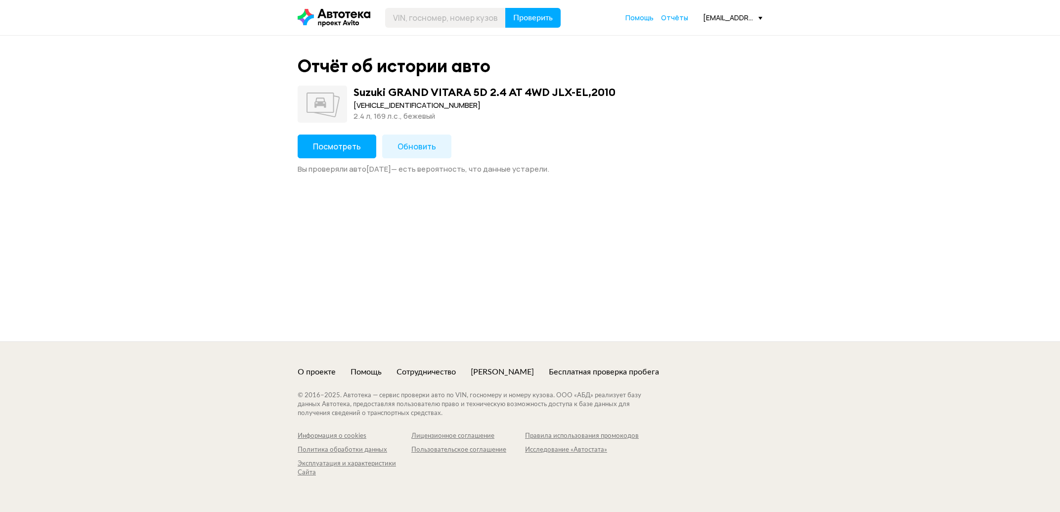
click at [331, 147] on span "Посмотреть" at bounding box center [337, 146] width 48 height 11
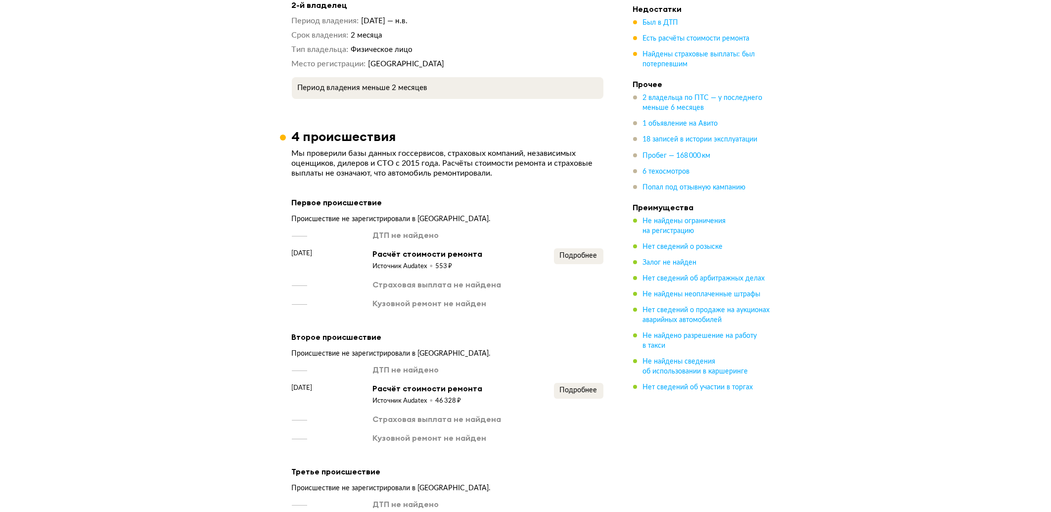
scroll to position [1343, 0]
click at [581, 252] on span "Подробнее" at bounding box center [579, 255] width 38 height 7
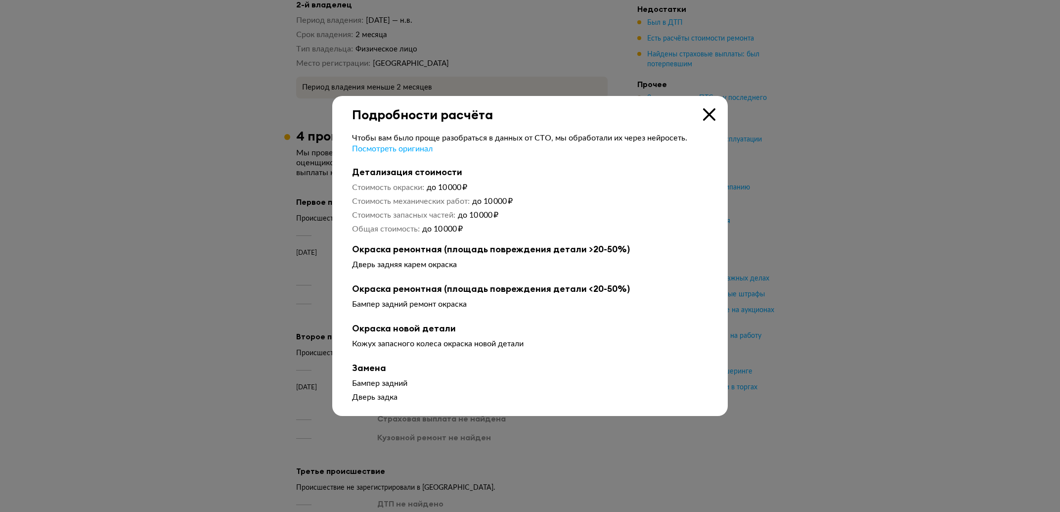
click at [713, 119] on icon at bounding box center [709, 114] width 12 height 12
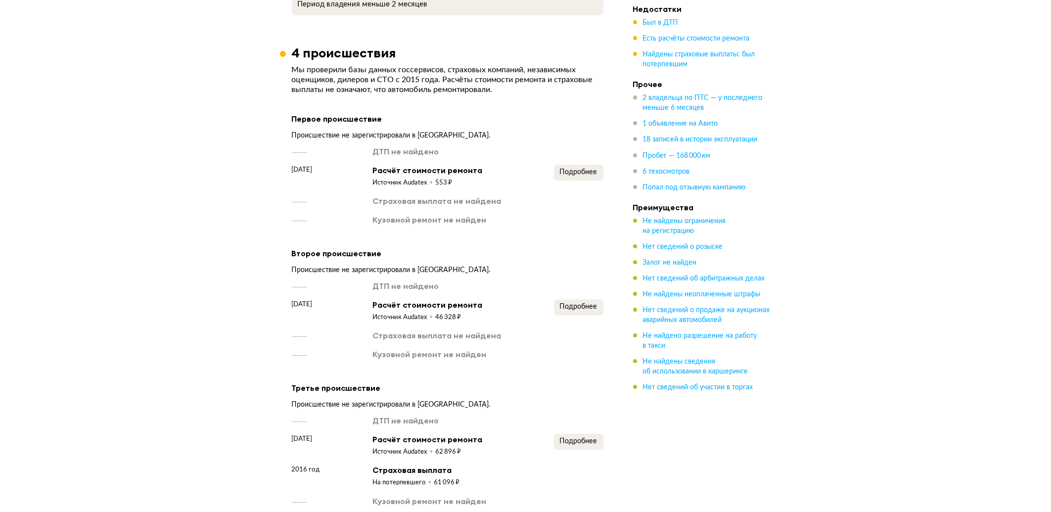
scroll to position [1431, 0]
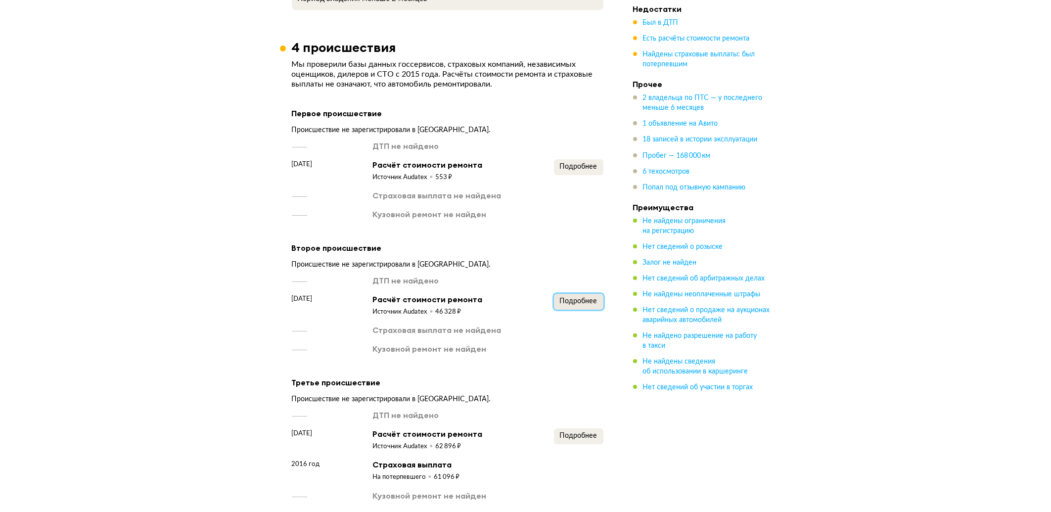
click at [573, 298] on span "Подробнее" at bounding box center [579, 301] width 38 height 7
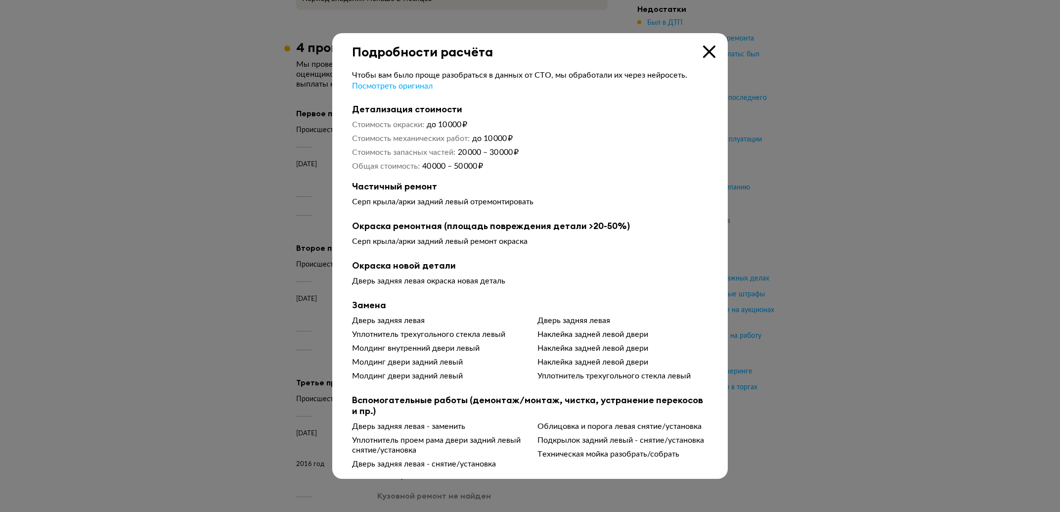
click at [709, 53] on icon at bounding box center [709, 51] width 12 height 12
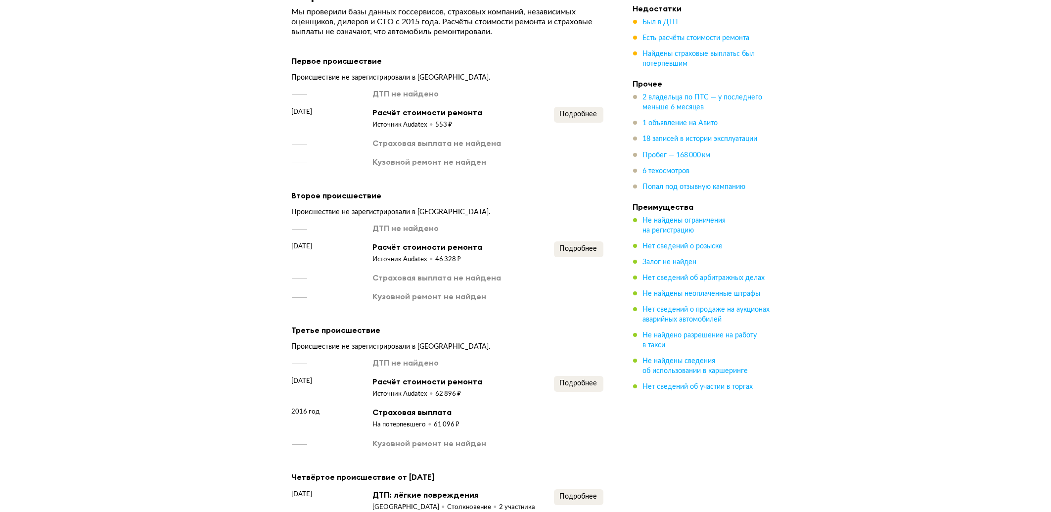
scroll to position [1484, 0]
click at [582, 245] on span "Подробнее" at bounding box center [579, 248] width 38 height 7
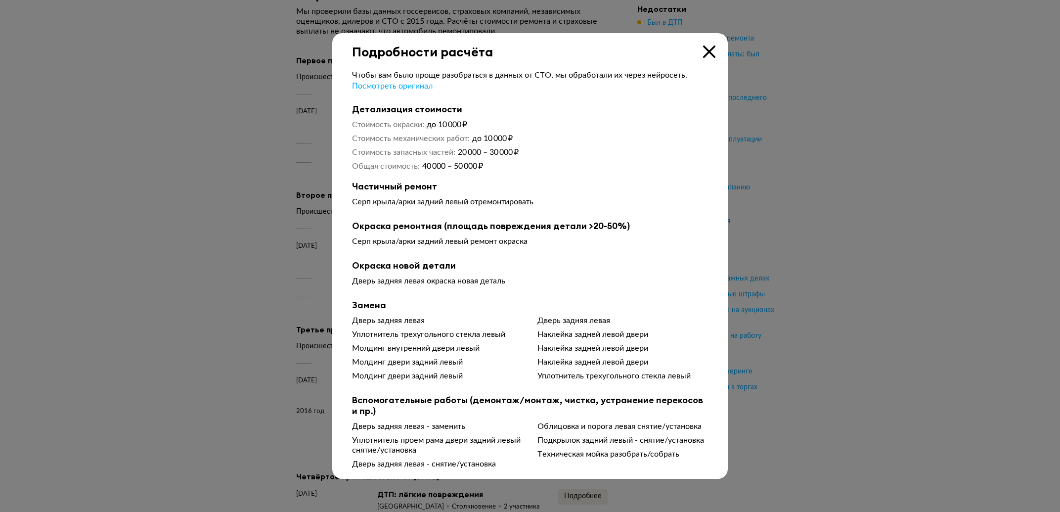
click at [706, 45] on icon at bounding box center [709, 51] width 12 height 12
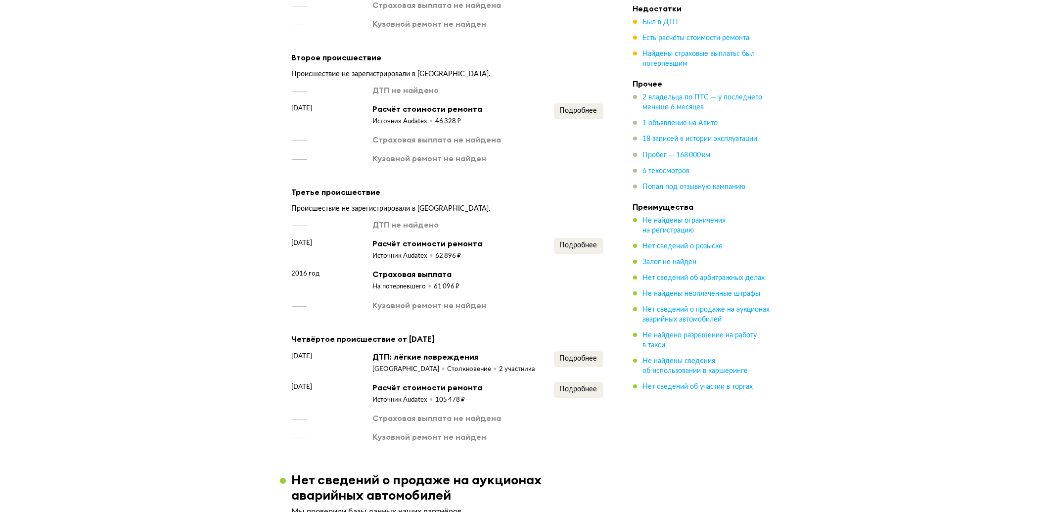
scroll to position [1626, 0]
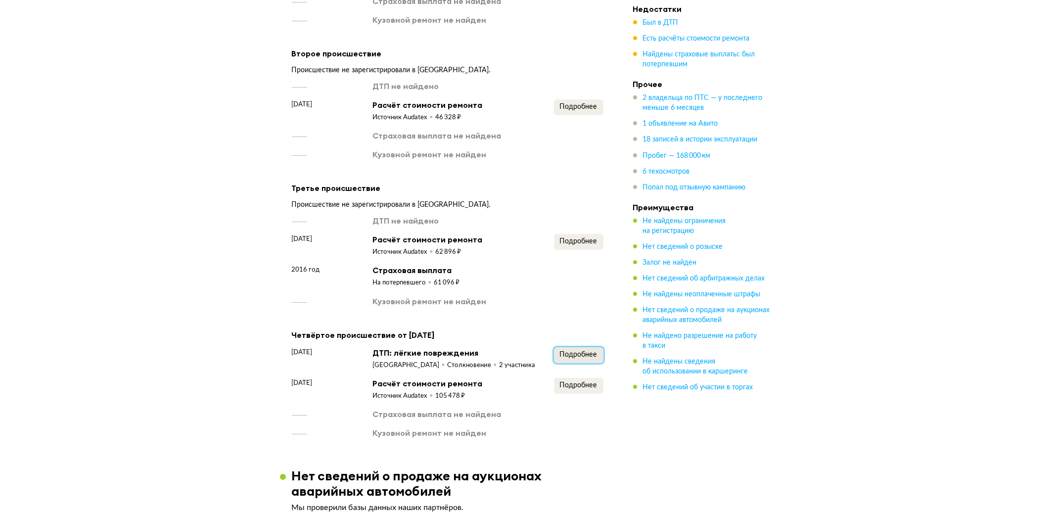
click at [571, 351] on span "Подробнее" at bounding box center [579, 354] width 38 height 7
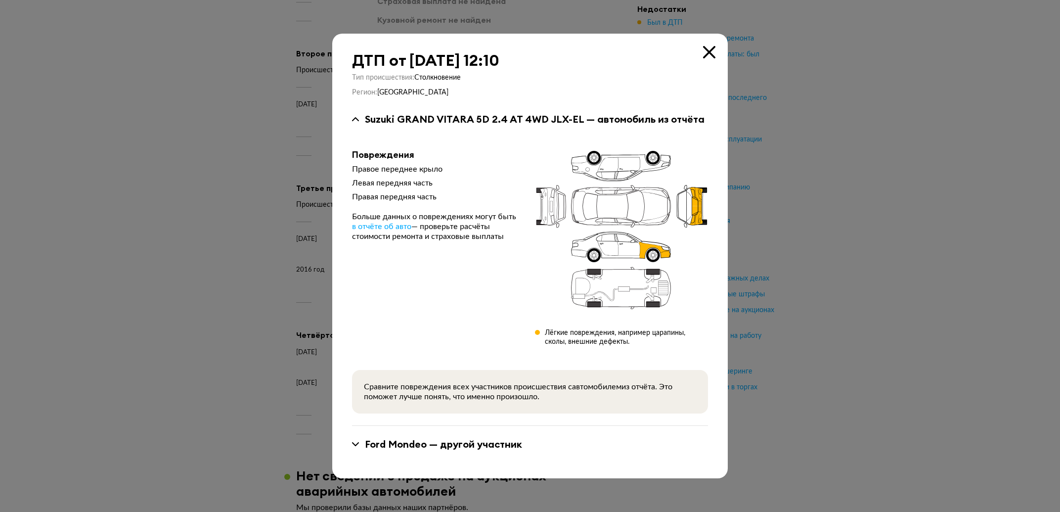
click at [715, 47] on icon at bounding box center [709, 52] width 12 height 12
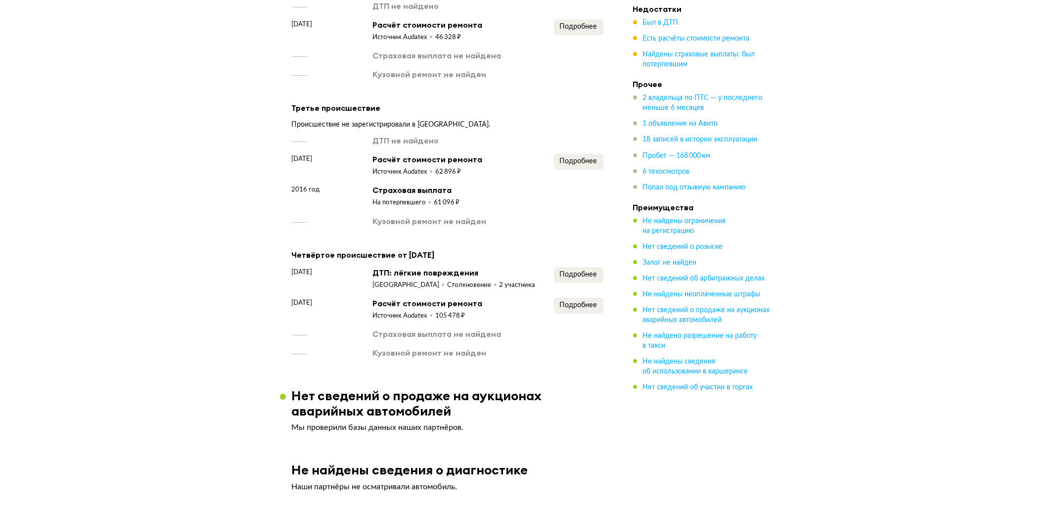
scroll to position [1711, 0]
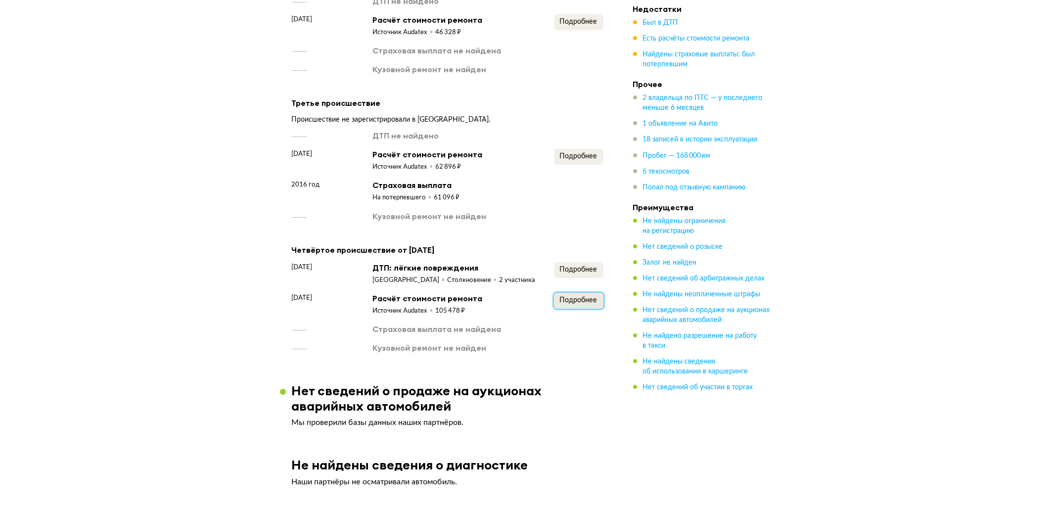
click at [575, 294] on button "Подробнее" at bounding box center [578, 301] width 49 height 16
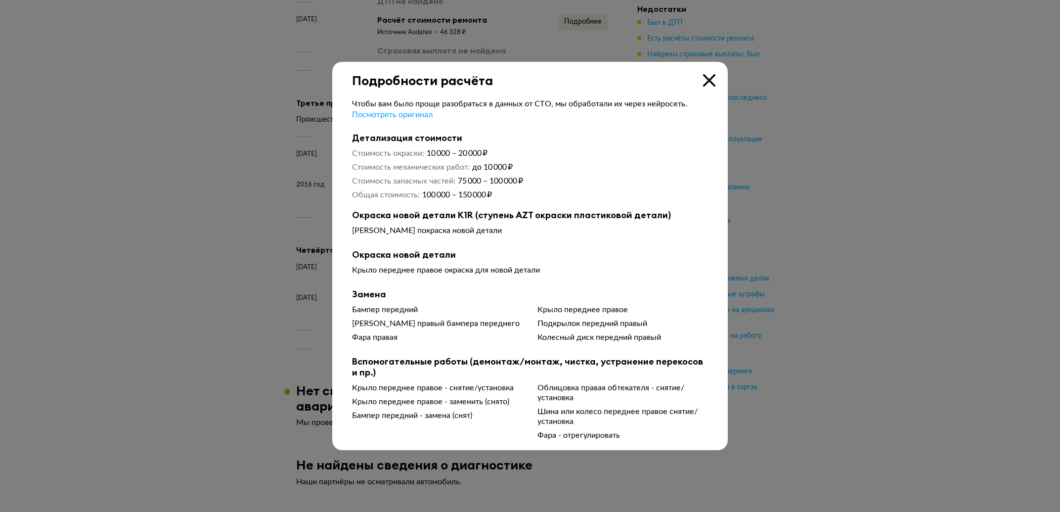
click at [710, 76] on icon at bounding box center [709, 80] width 12 height 12
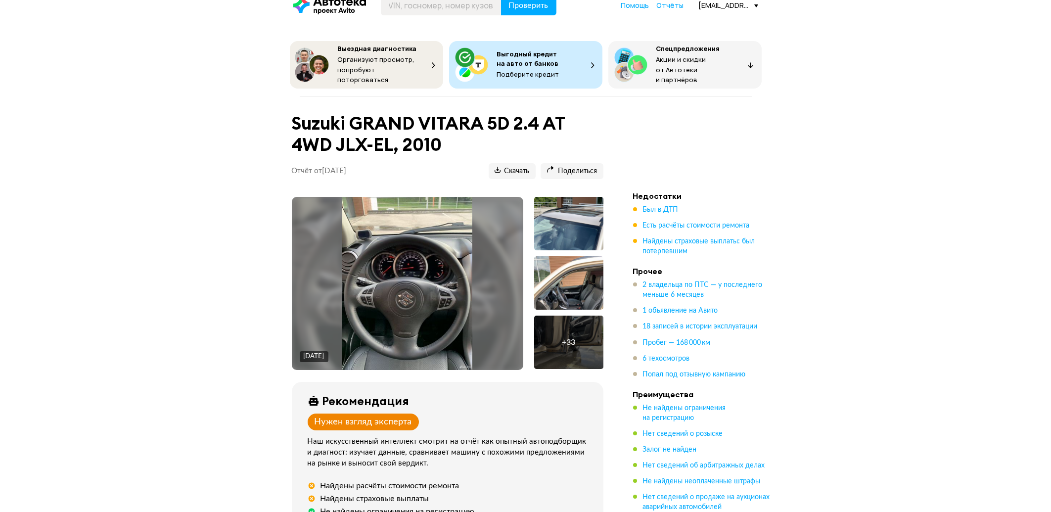
scroll to position [14, 0]
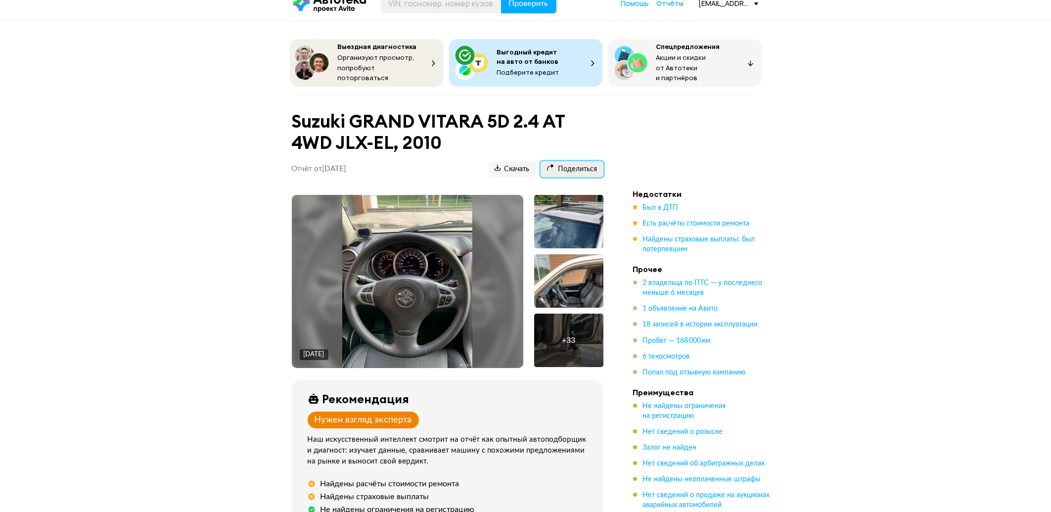
click at [578, 165] on span "Поделиться" at bounding box center [571, 169] width 51 height 9
